Goal: Navigation & Orientation: Find specific page/section

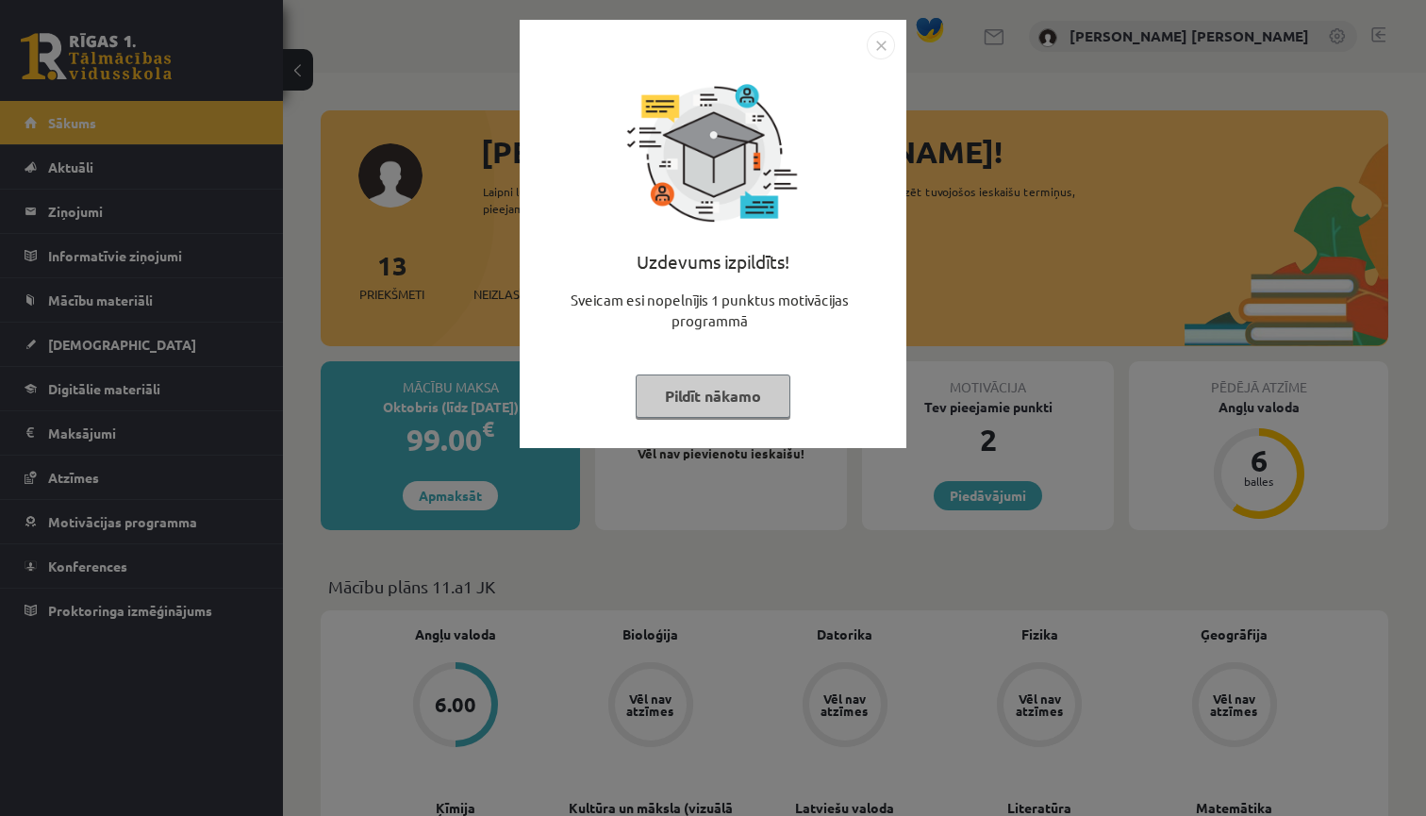
click at [764, 390] on button "Pildīt nākamo" at bounding box center [713, 395] width 155 height 43
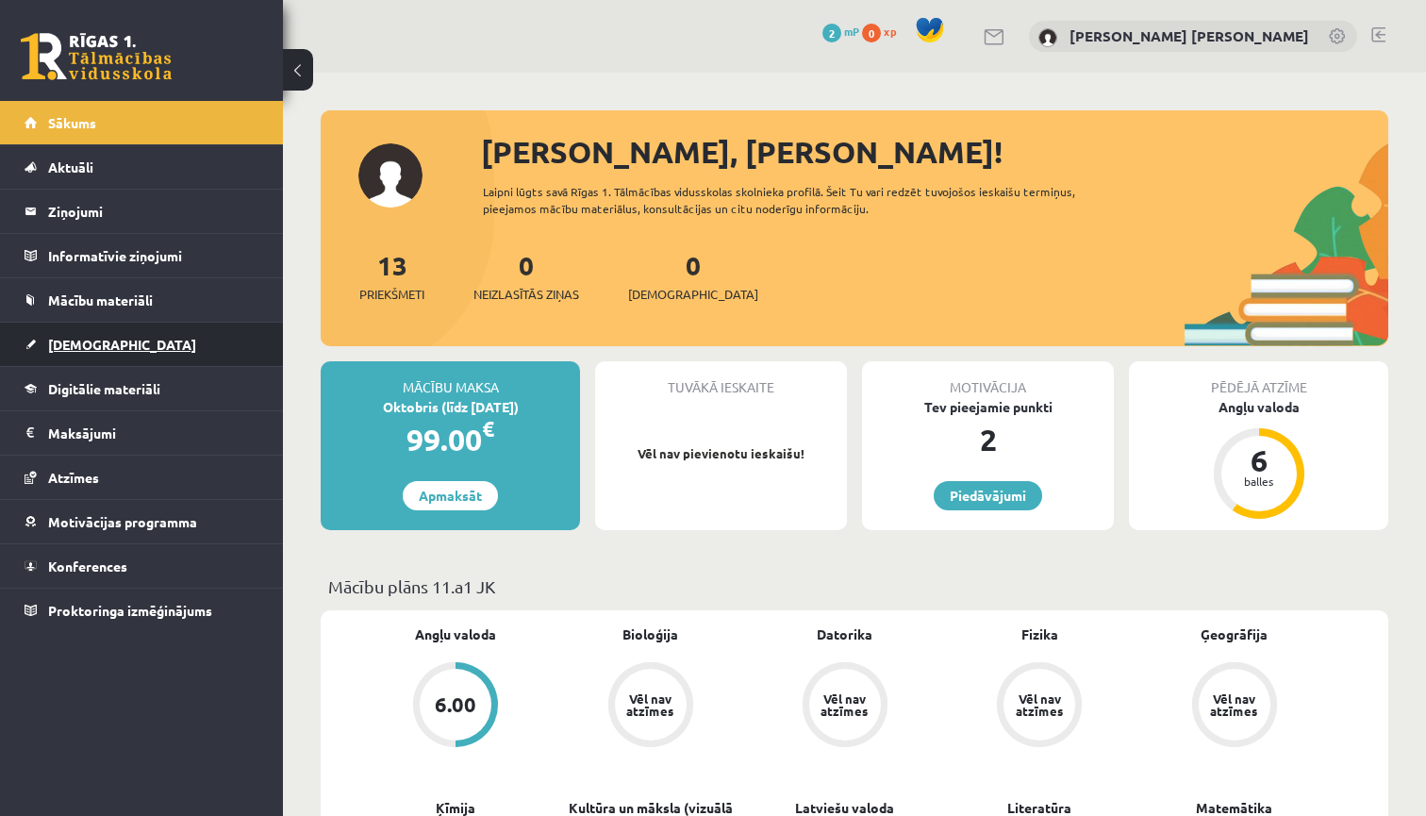
click at [161, 350] on link "[DEMOGRAPHIC_DATA]" at bounding box center [142, 344] width 235 height 43
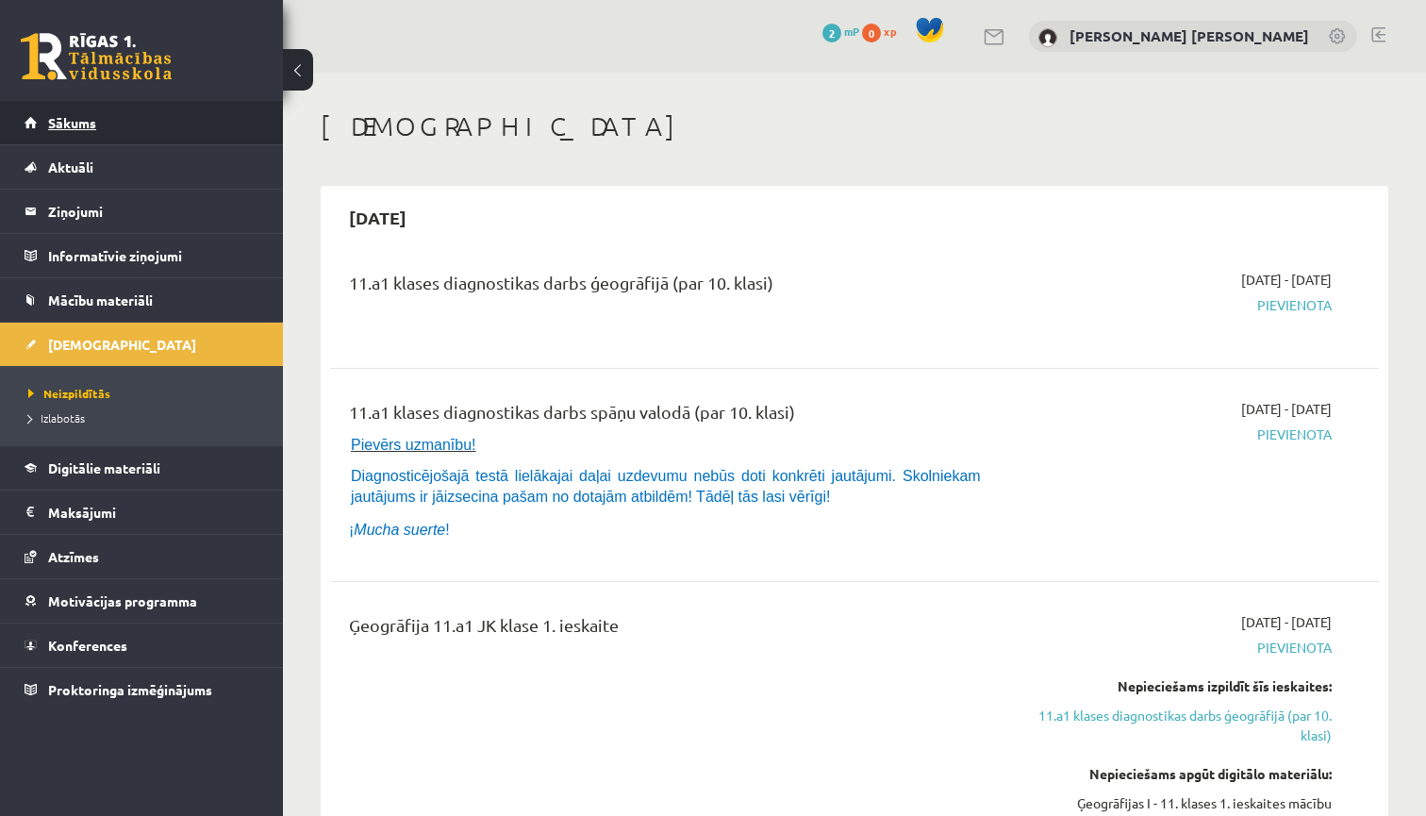
click at [246, 121] on link "Sākums" at bounding box center [142, 122] width 235 height 43
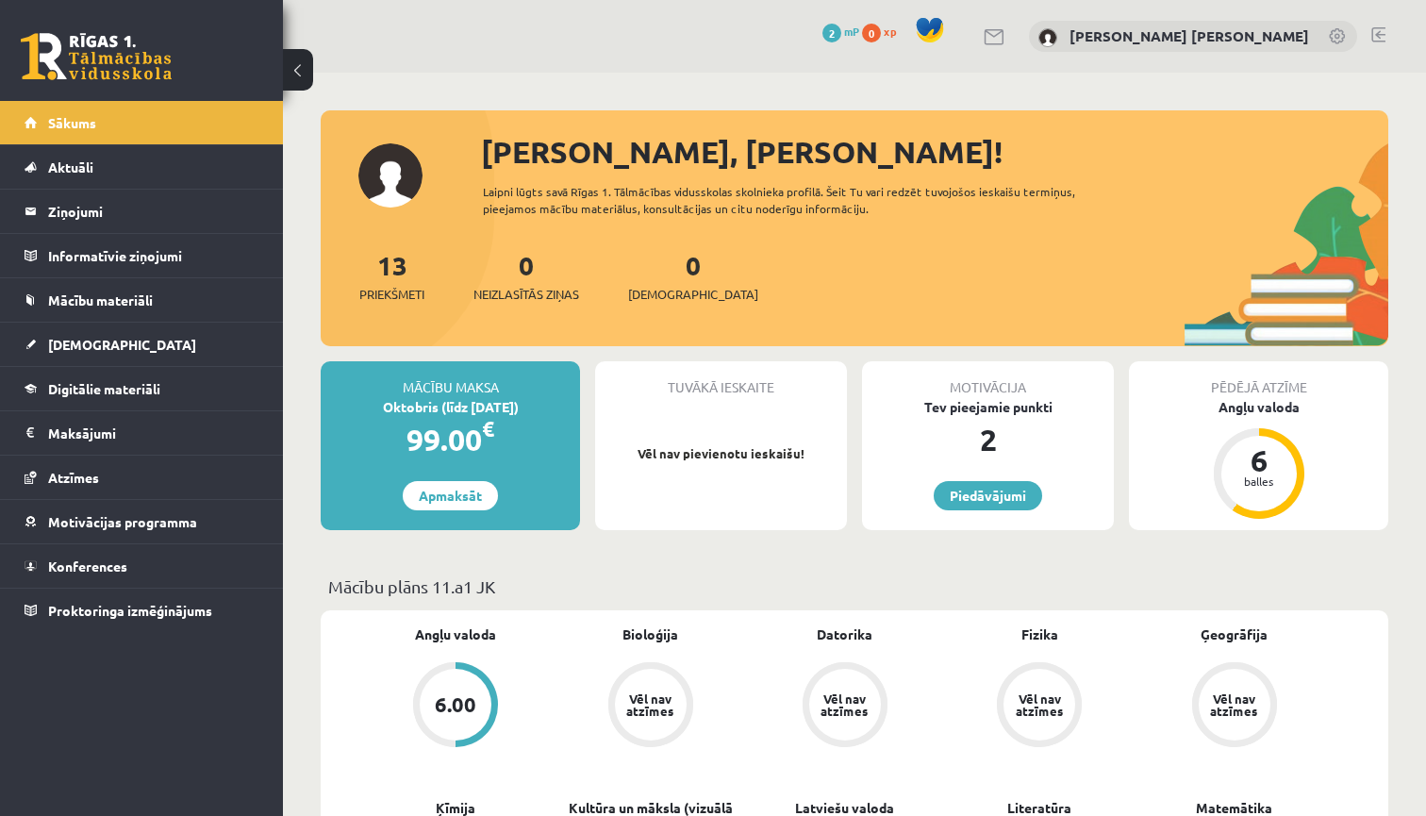
click at [1006, 32] on link at bounding box center [995, 37] width 23 height 16
